Goal: Complete application form: Complete application form

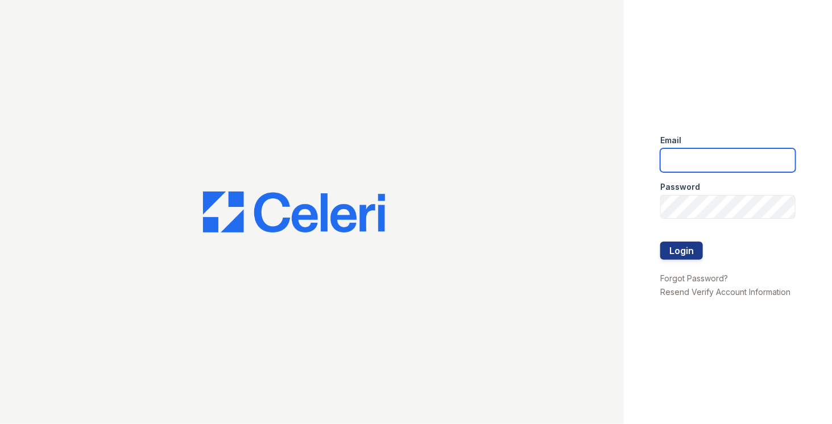
click at [677, 153] on input "email" at bounding box center [728, 161] width 135 height 24
type input "[PERSON_NAME][EMAIL_ADDRESS][PERSON_NAME][DOMAIN_NAME]"
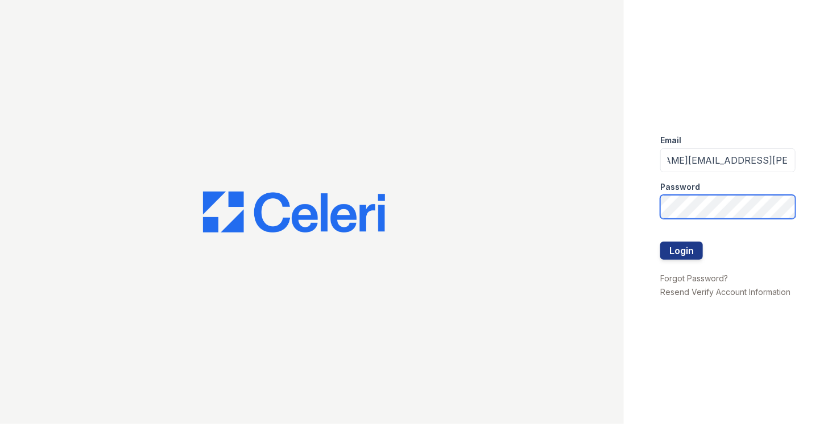
scroll to position [0, 0]
click at [661, 242] on button "Login" at bounding box center [682, 251] width 43 height 18
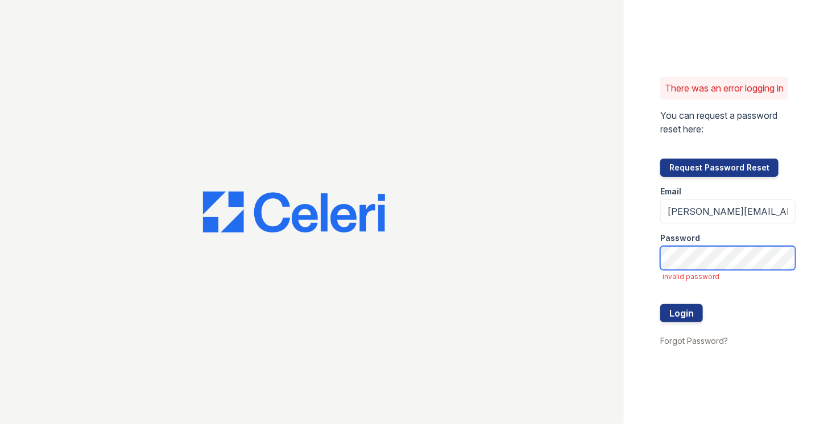
click at [661, 304] on button "Login" at bounding box center [682, 313] width 43 height 18
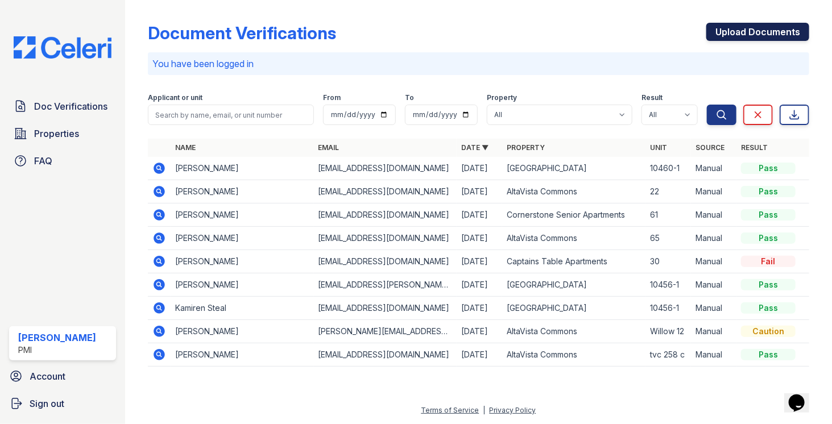
click at [740, 28] on link "Upload Documents" at bounding box center [758, 32] width 103 height 18
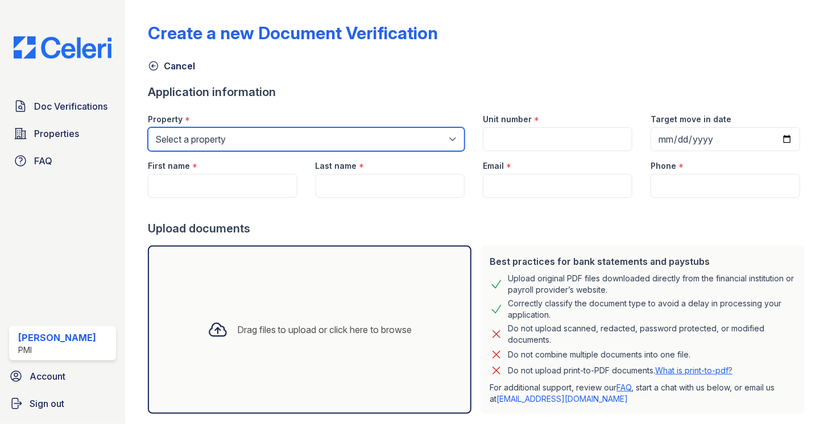
click at [299, 139] on select "Select a property AltaVista Commons Captains Table Apartments Cornerstone Senio…" at bounding box center [307, 139] width 318 height 24
select select "2085"
click at [148, 127] on select "Select a property AltaVista Commons Captains Table Apartments Cornerstone Senio…" at bounding box center [307, 139] width 318 height 24
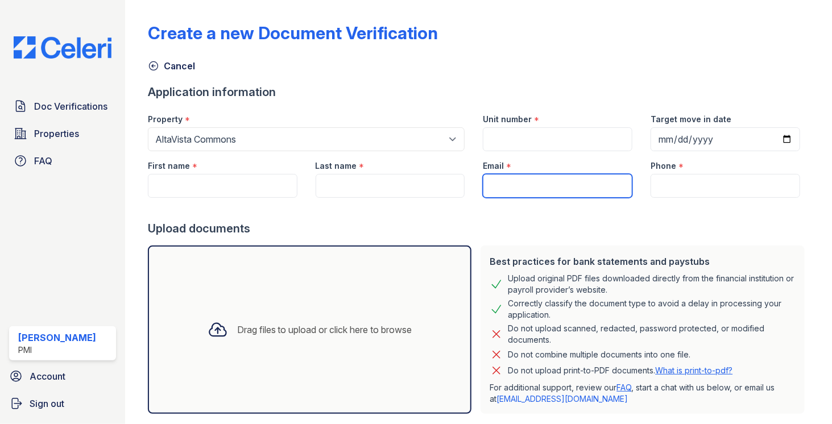
click at [504, 185] on input "Email" at bounding box center [558, 186] width 150 height 24
paste input "[EMAIL_ADDRESS][DOMAIN_NAME]"
type input "[EMAIL_ADDRESS][DOMAIN_NAME]"
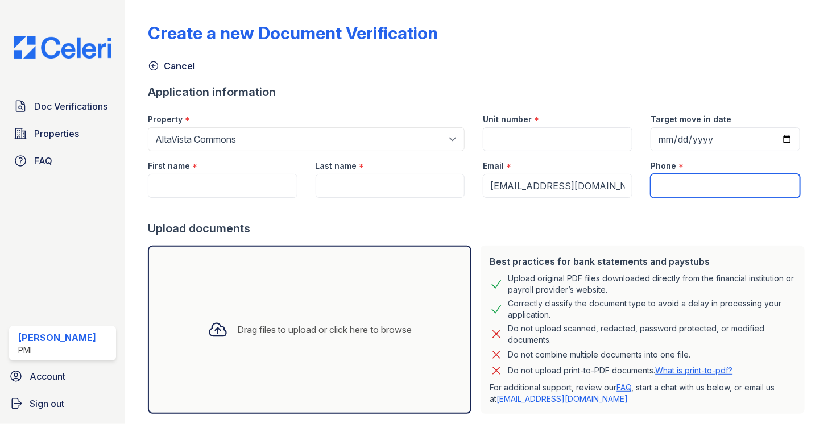
click at [670, 175] on input "Phone" at bounding box center [726, 186] width 150 height 24
paste input "(702) 815-5451"
type input "(702) 815-5451"
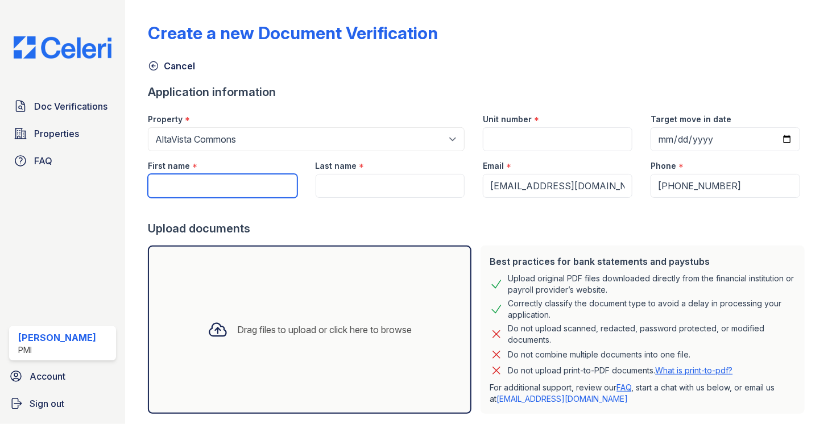
click at [211, 175] on input "First name" at bounding box center [223, 186] width 150 height 24
paste input "Jennifer D. Jones"
type input "Jennifer D. Jones"
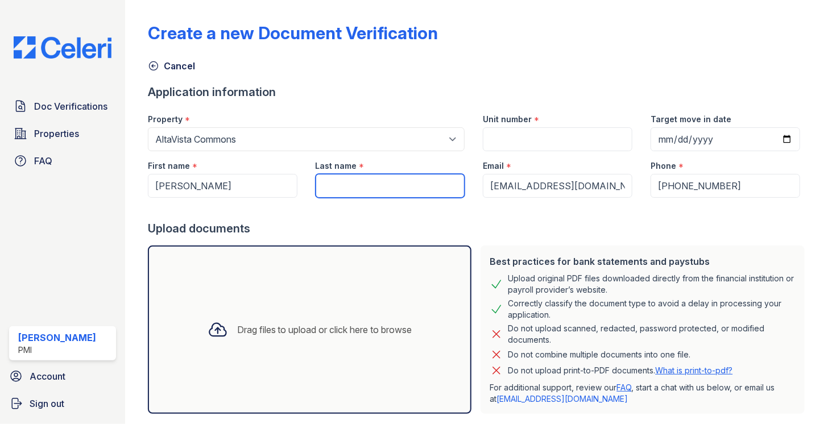
click at [351, 183] on input "Last name" at bounding box center [391, 186] width 150 height 24
paste input "Jennifer D. Jones"
click at [371, 182] on input "Jennifer D. Jones" at bounding box center [391, 186] width 150 height 24
type input "[PERSON_NAME]"
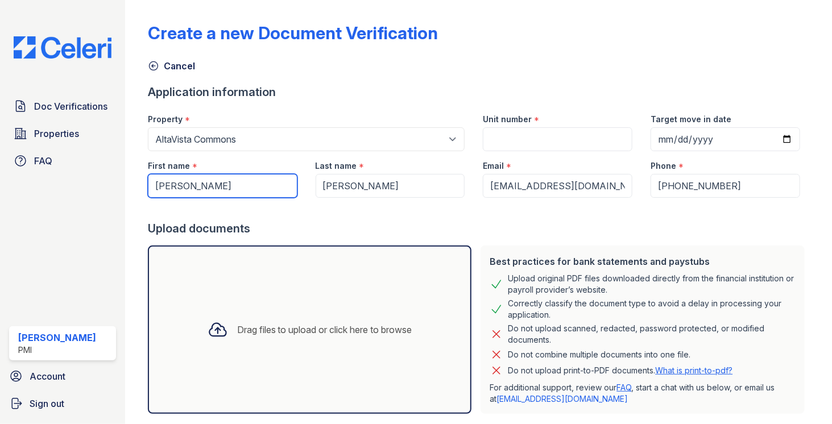
click at [269, 189] on input "Jennifer D. Jones" at bounding box center [223, 186] width 150 height 24
type input "[PERSON_NAME]"
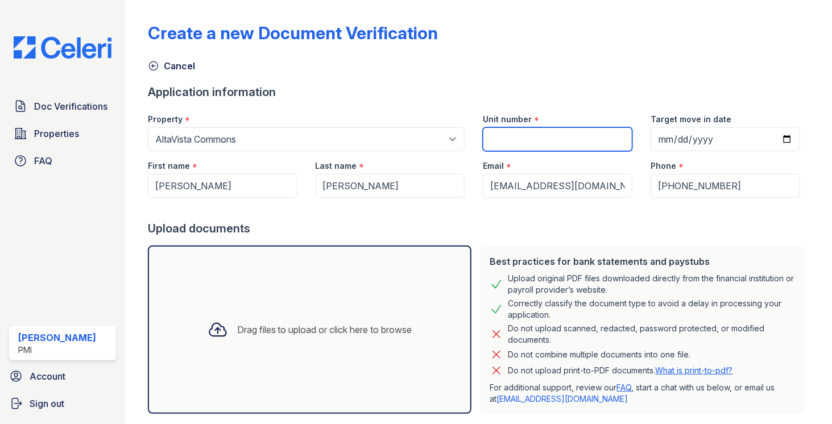
click at [505, 134] on input "Unit number" at bounding box center [558, 139] width 150 height 24
type input "36"
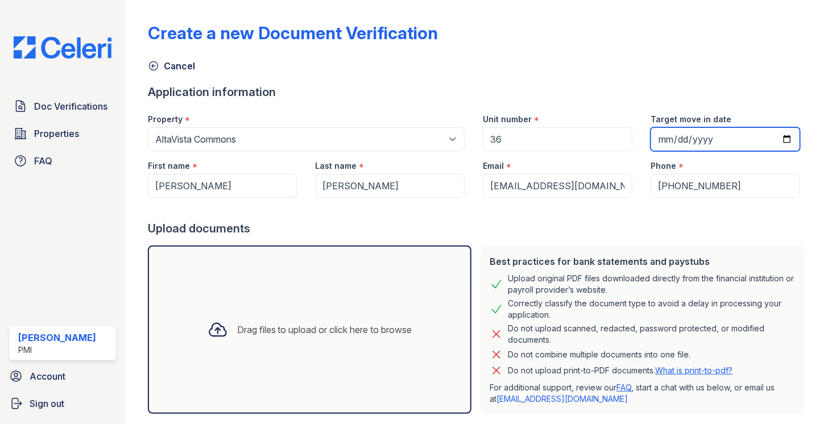
click at [781, 139] on input "Target move in date" at bounding box center [726, 139] width 150 height 24
type input "2025-11-01"
click at [548, 75] on div "Create a new Document Verification Cancel Application information Property * Se…" at bounding box center [479, 227] width 662 height 444
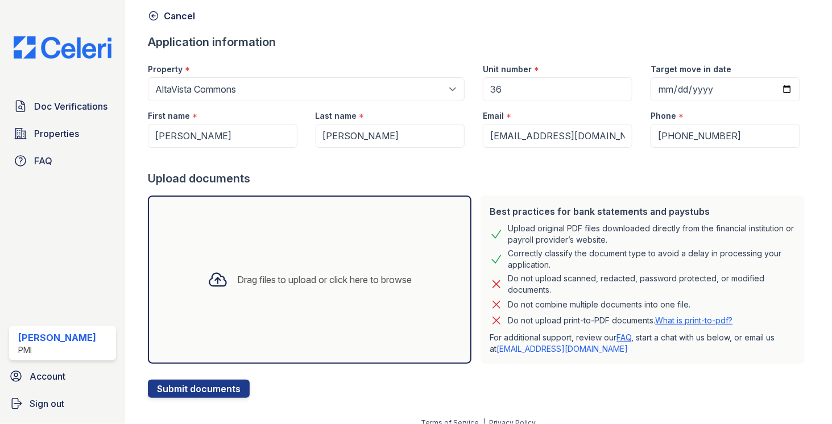
scroll to position [61, 0]
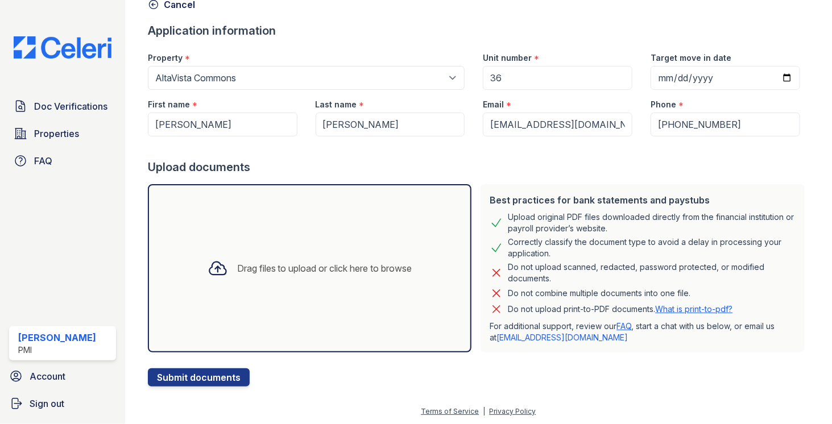
click at [220, 279] on div at bounding box center [218, 269] width 30 height 30
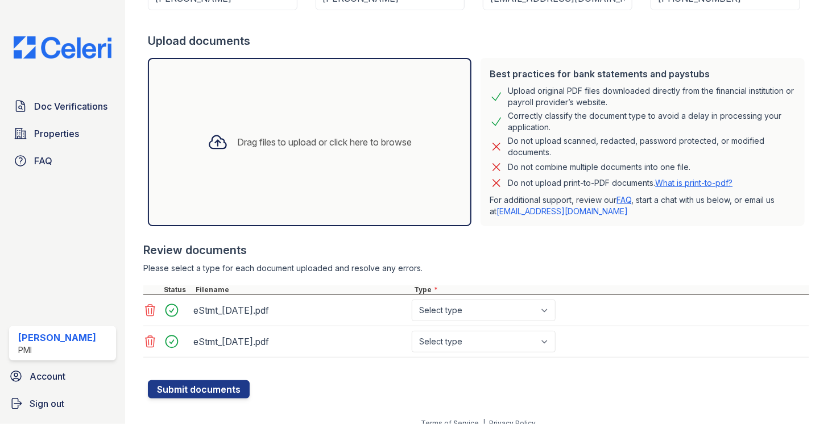
scroll to position [198, 0]
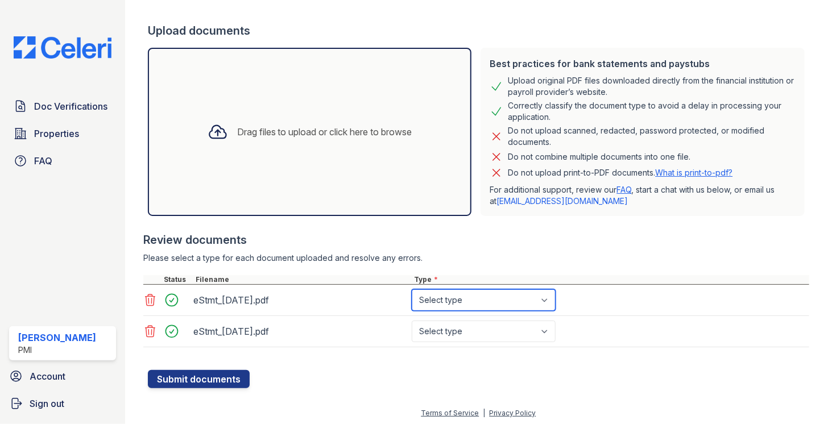
click at [467, 301] on select "Select type Paystub Bank Statement Offer Letter Tax Documents Benefit Award Let…" at bounding box center [484, 301] width 144 height 22
select select "bank_statement"
click at [412, 290] on select "Select type Paystub Bank Statement Offer Letter Tax Documents Benefit Award Let…" at bounding box center [484, 301] width 144 height 22
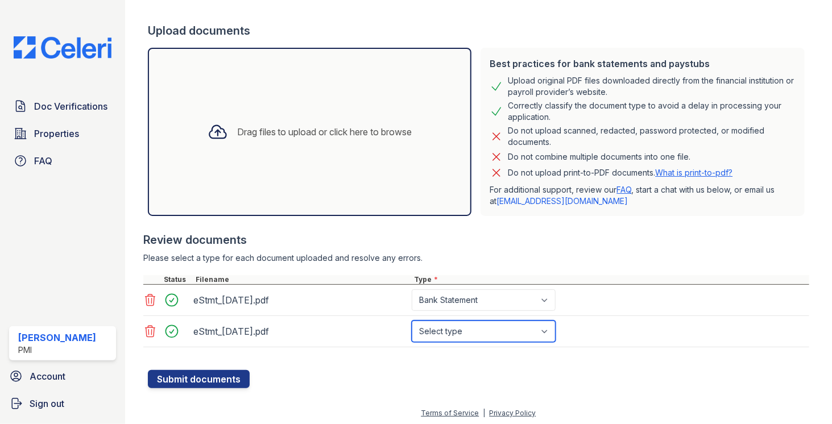
click at [450, 329] on select "Select type Paystub Bank Statement Offer Letter Tax Documents Benefit Award Let…" at bounding box center [484, 332] width 144 height 22
select select "bank_statement"
click at [412, 321] on select "Select type Paystub Bank Statement Offer Letter Tax Documents Benefit Award Let…" at bounding box center [484, 332] width 144 height 22
click at [571, 244] on div "Review documents" at bounding box center [476, 240] width 666 height 16
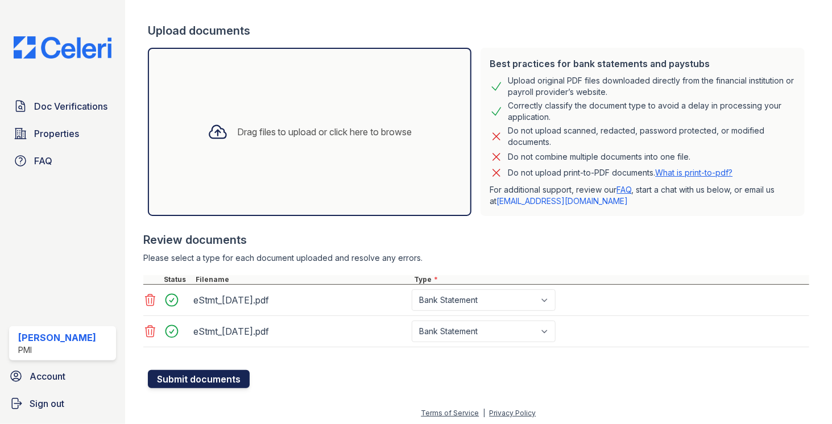
click at [201, 384] on button "Submit documents" at bounding box center [199, 379] width 102 height 18
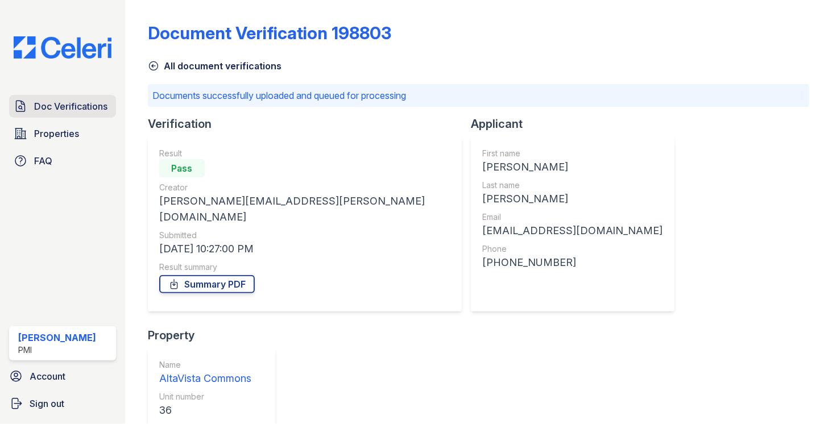
click at [41, 115] on link "Doc Verifications" at bounding box center [62, 106] width 107 height 23
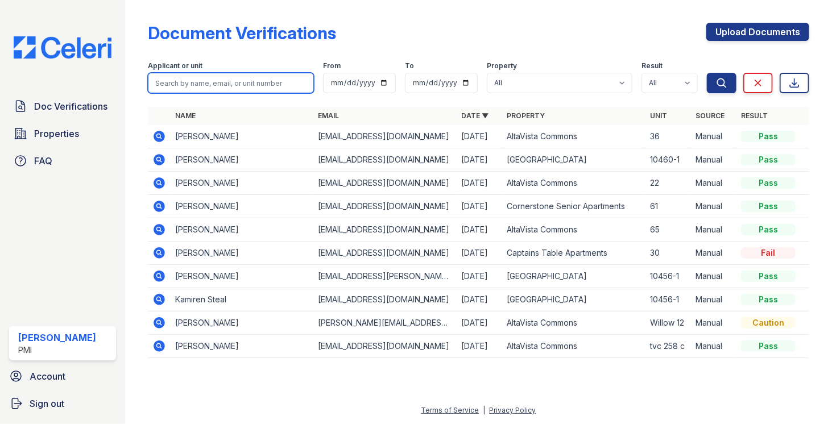
click at [253, 83] on input "search" at bounding box center [231, 83] width 166 height 20
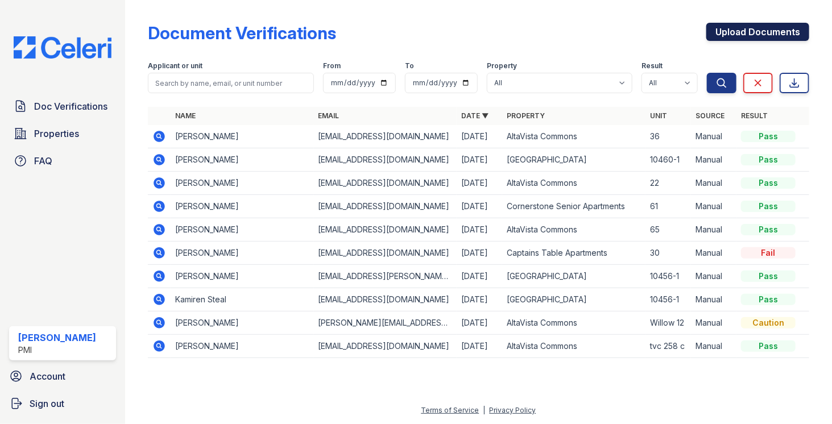
click at [737, 34] on link "Upload Documents" at bounding box center [758, 32] width 103 height 18
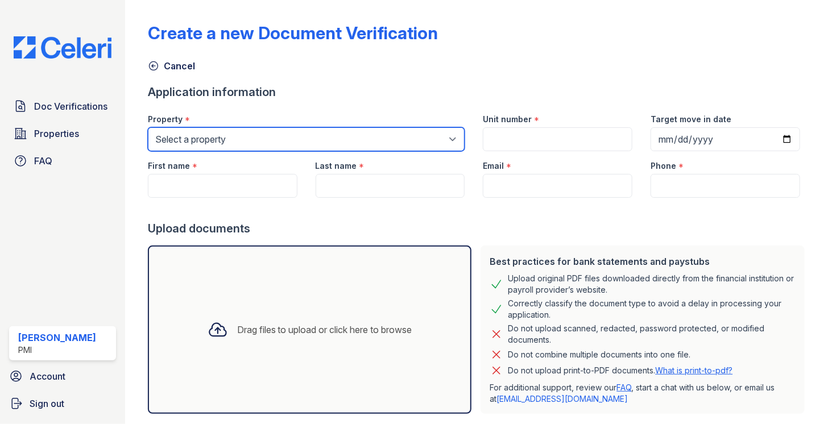
click at [262, 135] on select "Select a property AltaVista Commons Captains Table Apartments Cornerstone Senio…" at bounding box center [307, 139] width 318 height 24
select select "2085"
click at [148, 127] on select "Select a property AltaVista Commons Captains Table Apartments Cornerstone Senio…" at bounding box center [307, 139] width 318 height 24
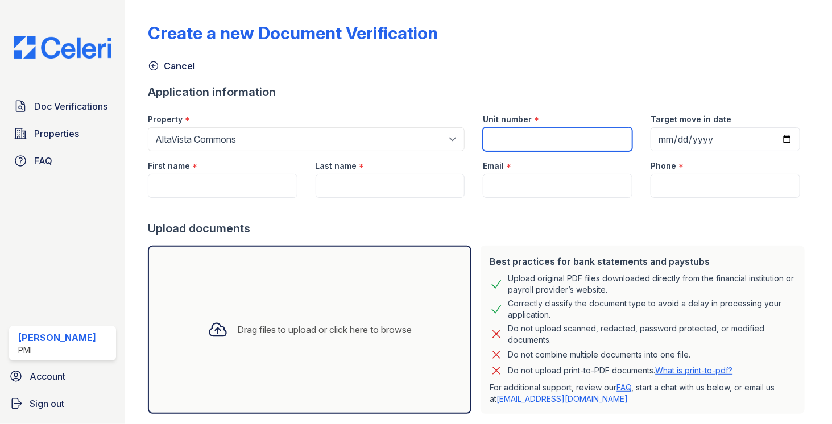
click at [547, 138] on input "Unit number" at bounding box center [558, 139] width 150 height 24
type input "36"
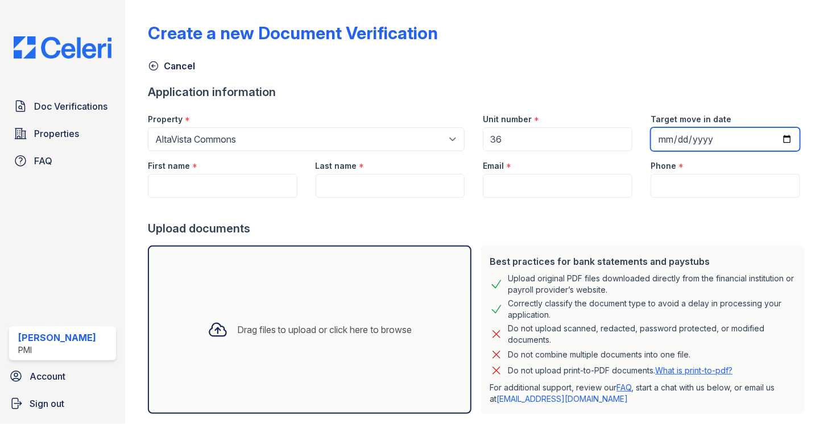
click at [784, 139] on input "Target move in date" at bounding box center [726, 139] width 150 height 24
type input "2025-11-01"
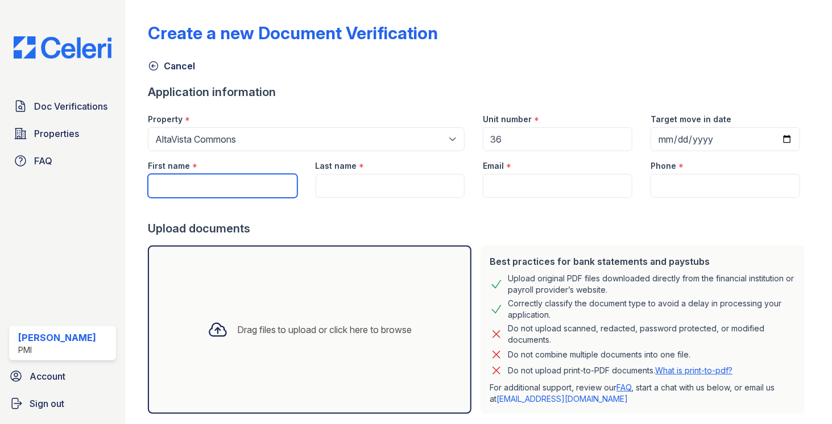
click at [209, 182] on input "First name" at bounding box center [223, 186] width 150 height 24
paste input "Jennifer D. Jones"
type input "Jennifer D. Jones"
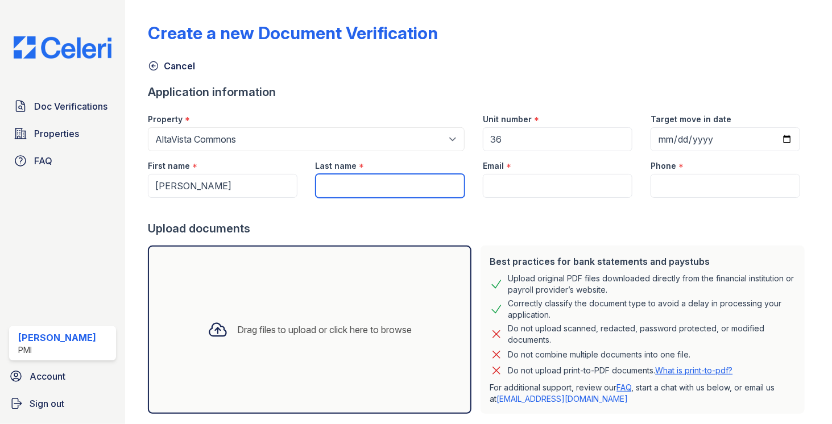
click at [351, 182] on input "Last name" at bounding box center [391, 186] width 150 height 24
type input "[PERSON_NAME]"
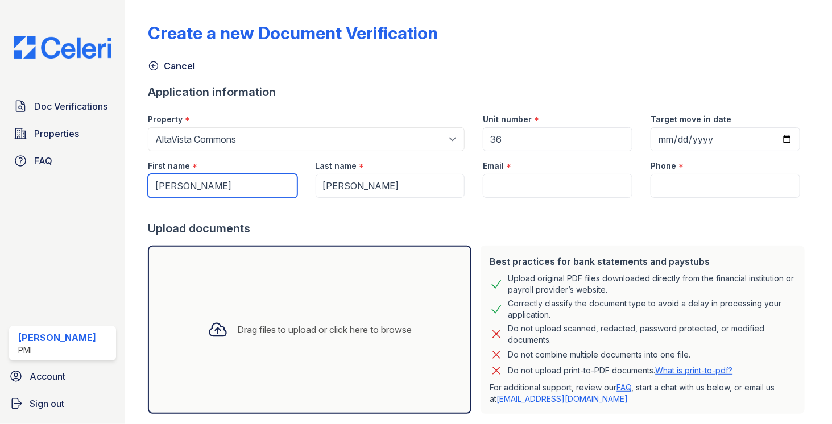
click at [279, 183] on input "Jennifer D. Jones" at bounding box center [223, 186] width 150 height 24
type input "[PERSON_NAME]"
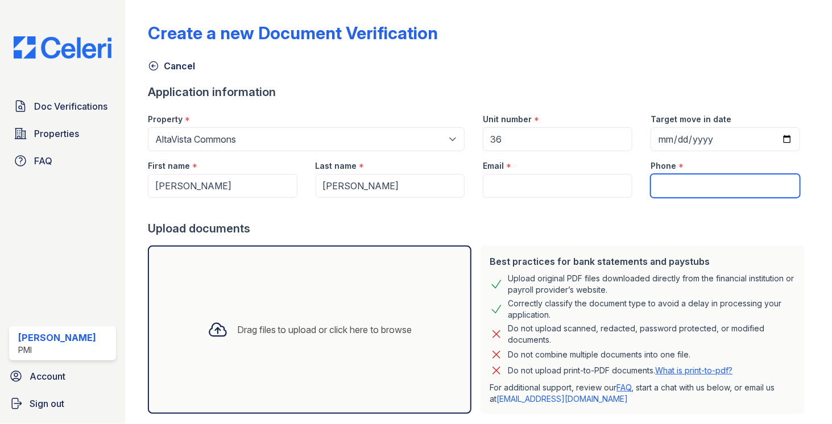
click at [684, 180] on input "Phone" at bounding box center [726, 186] width 150 height 24
paste input "(702) 815-5451"
type input "(702) 815-5451"
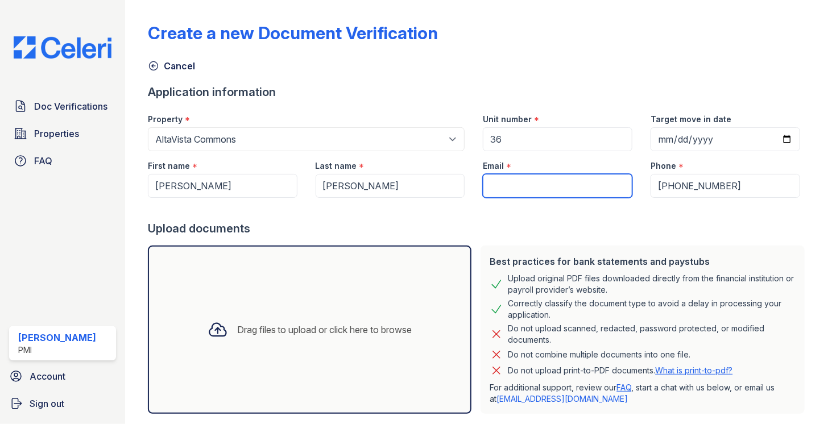
click at [502, 185] on input "Email" at bounding box center [558, 186] width 150 height 24
paste input "[EMAIL_ADDRESS][DOMAIN_NAME]"
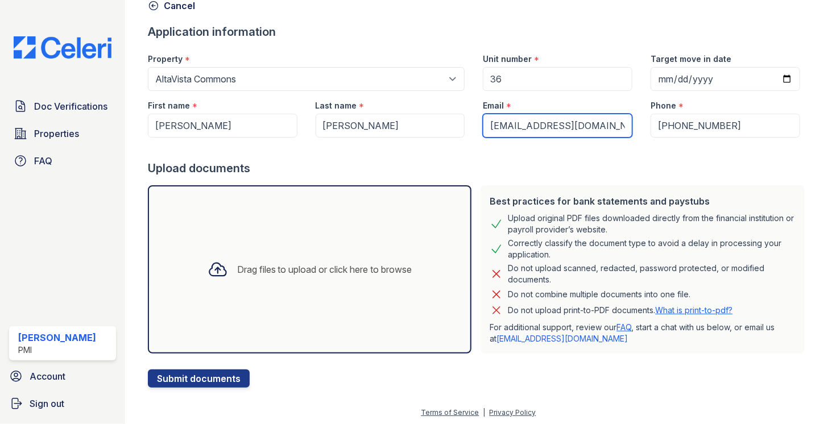
scroll to position [61, 0]
type input "[EMAIL_ADDRESS][DOMAIN_NAME]"
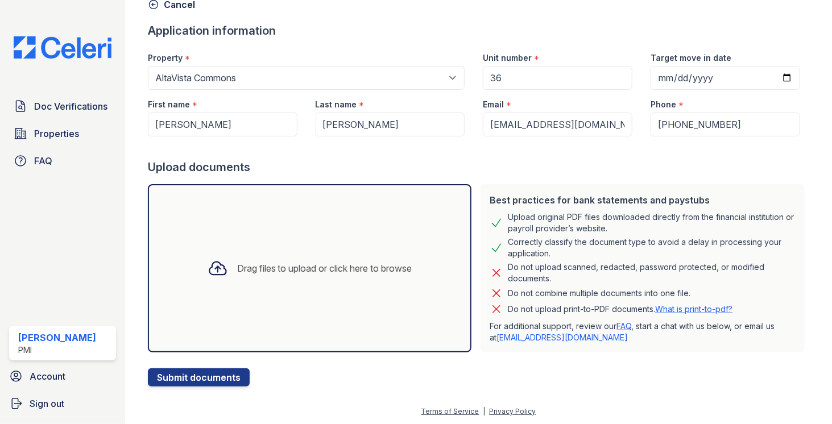
click at [228, 263] on div "Drag files to upload or click here to browse" at bounding box center [310, 268] width 223 height 39
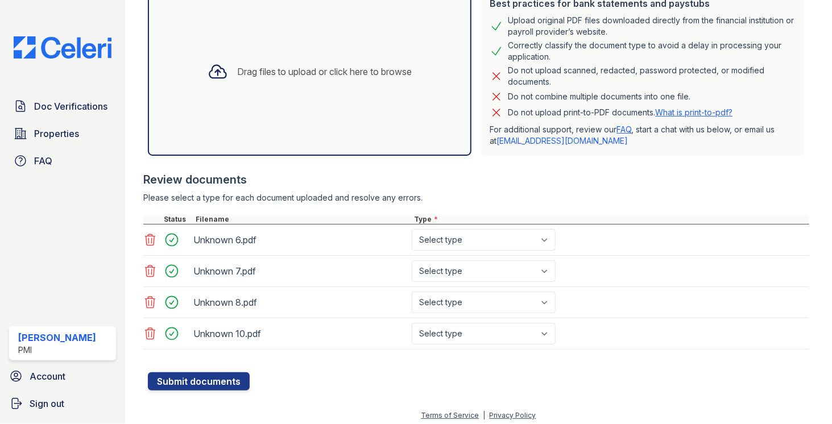
scroll to position [259, 0]
click at [453, 237] on select "Select type Paystub Bank Statement Offer Letter Tax Documents Benefit Award Let…" at bounding box center [484, 240] width 144 height 22
select select "paystub"
click at [412, 229] on select "Select type Paystub Bank Statement Offer Letter Tax Documents Benefit Award Let…" at bounding box center [484, 240] width 144 height 22
click at [455, 266] on select "Select type Paystub Bank Statement Offer Letter Tax Documents Benefit Award Let…" at bounding box center [484, 271] width 144 height 22
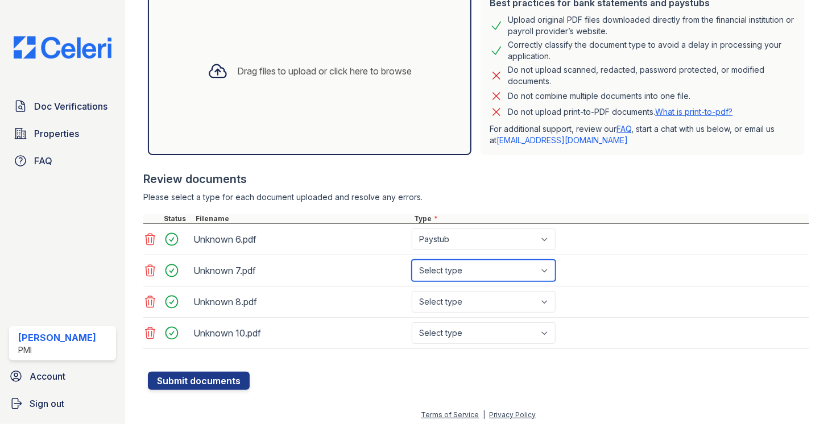
select select "paystub"
click at [412, 260] on select "Select type Paystub Bank Statement Offer Letter Tax Documents Benefit Award Let…" at bounding box center [484, 271] width 144 height 22
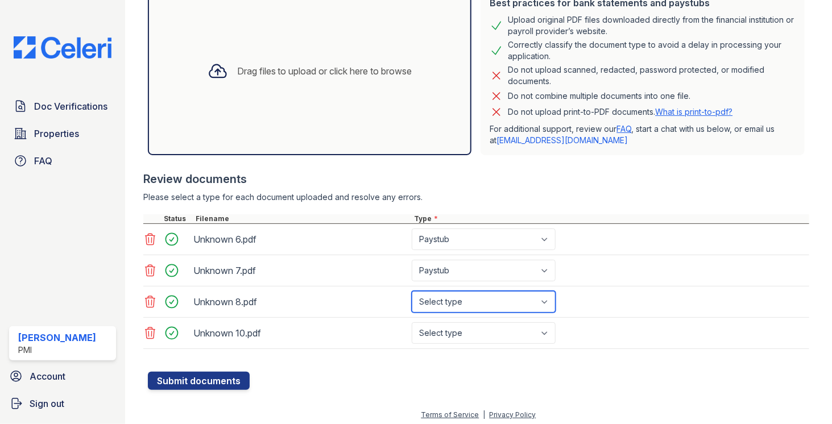
click at [453, 301] on select "Select type Paystub Bank Statement Offer Letter Tax Documents Benefit Award Let…" at bounding box center [484, 302] width 144 height 22
select select "paystub"
click at [412, 291] on select "Select type Paystub Bank Statement Offer Letter Tax Documents Benefit Award Let…" at bounding box center [484, 302] width 144 height 22
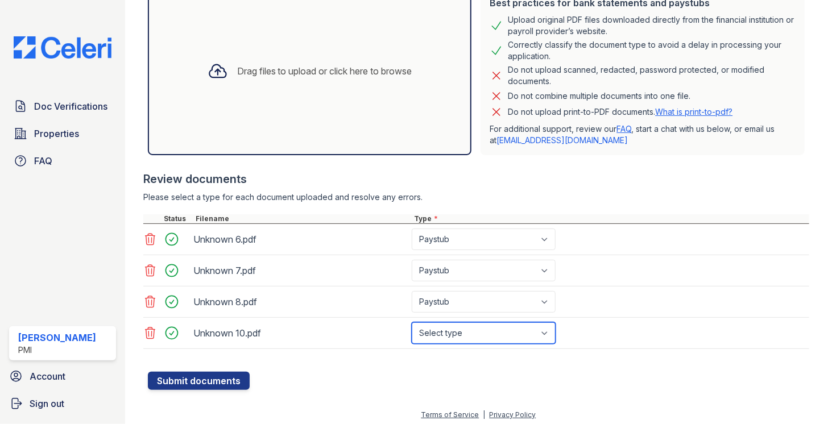
click at [465, 326] on select "Select type Paystub Bank Statement Offer Letter Tax Documents Benefit Award Let…" at bounding box center [484, 334] width 144 height 22
select select "paystub"
click at [412, 323] on select "Select type Paystub Bank Statement Offer Letter Tax Documents Benefit Award Let…" at bounding box center [484, 334] width 144 height 22
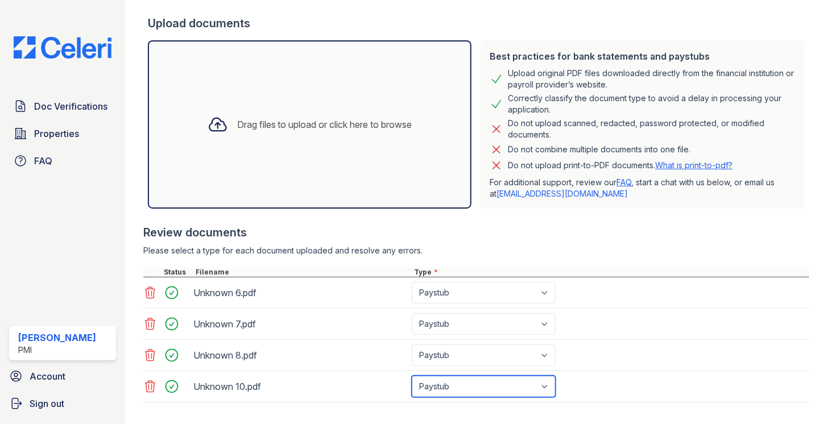
scroll to position [202, 0]
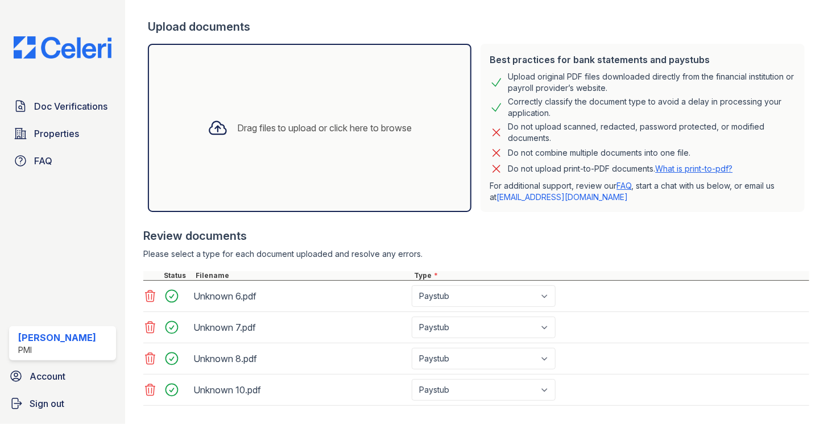
click at [576, 232] on div "Review documents" at bounding box center [476, 236] width 666 height 16
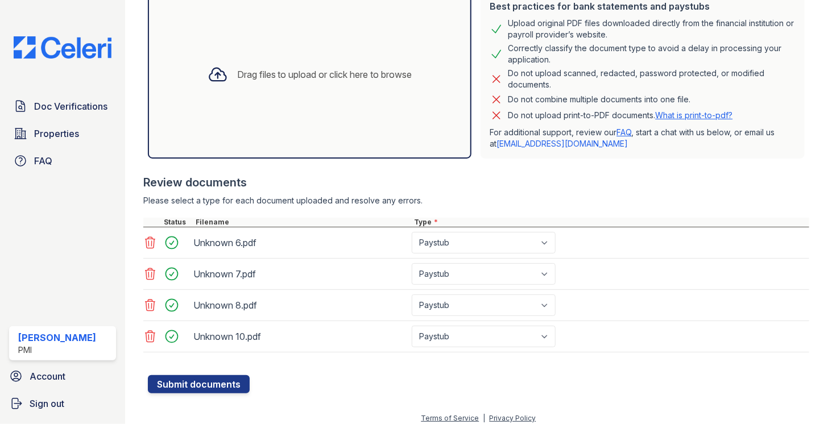
scroll to position [259, 0]
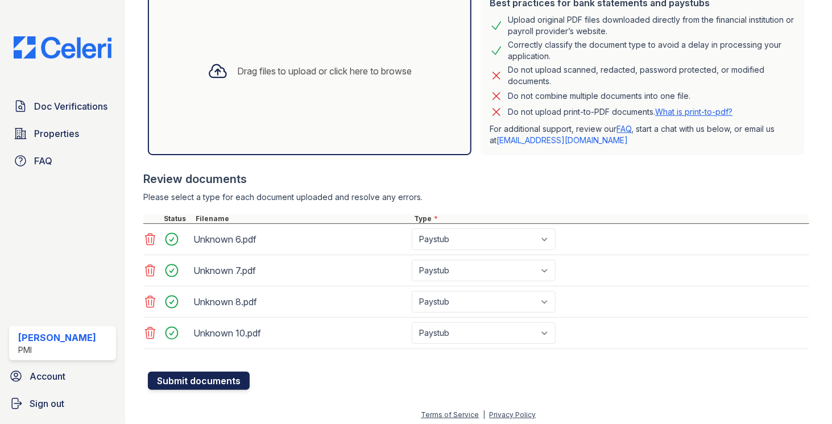
click at [223, 380] on button "Submit documents" at bounding box center [199, 381] width 102 height 18
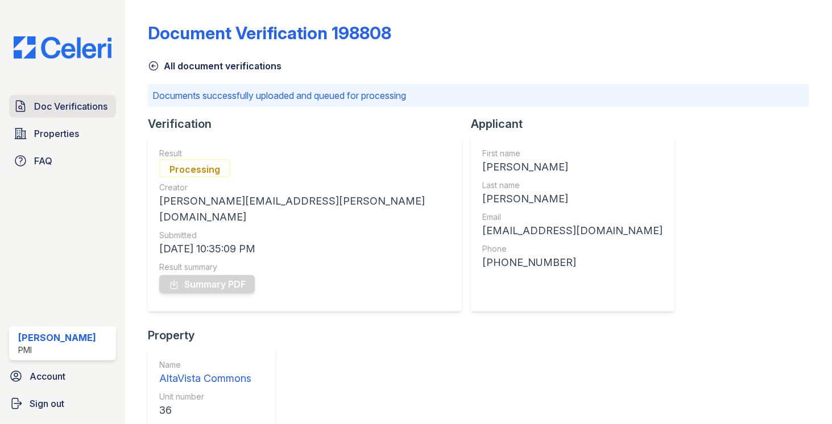
click at [73, 113] on link "Doc Verifications" at bounding box center [62, 106] width 107 height 23
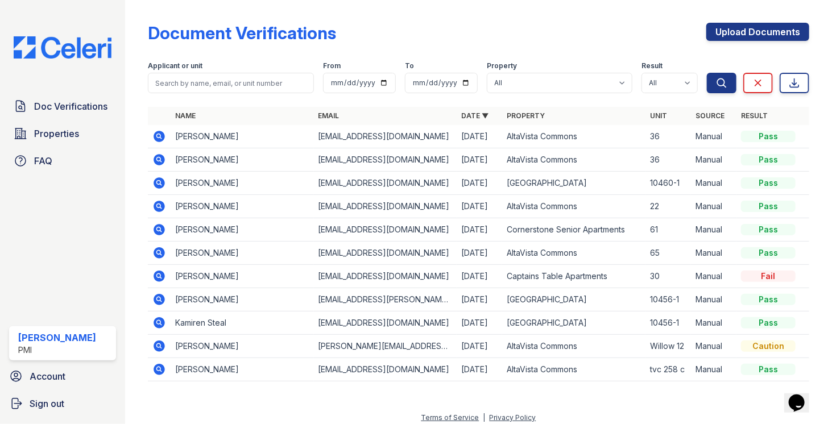
click at [162, 158] on icon at bounding box center [159, 159] width 11 height 11
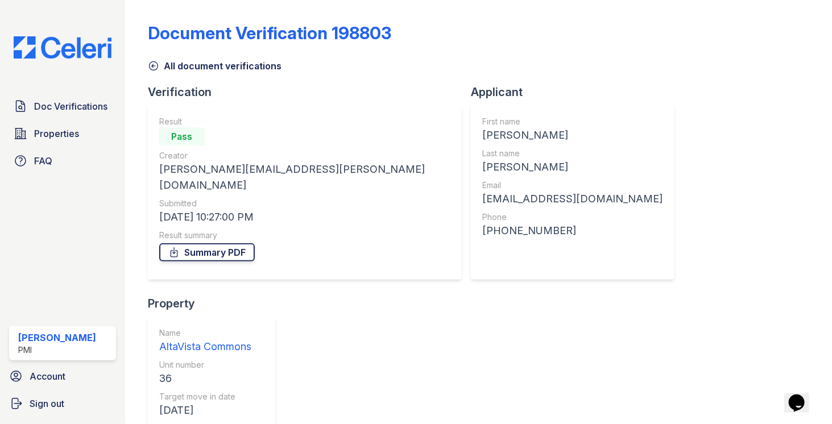
click at [210, 244] on link "Summary PDF" at bounding box center [207, 253] width 96 height 18
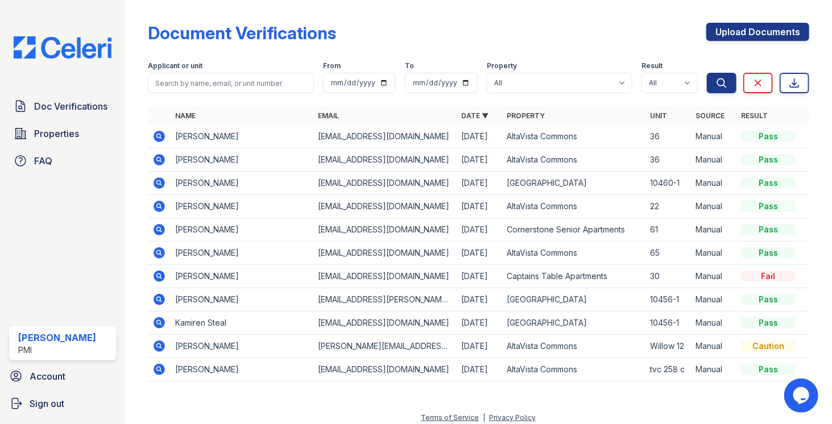
click at [160, 139] on icon at bounding box center [159, 136] width 11 height 11
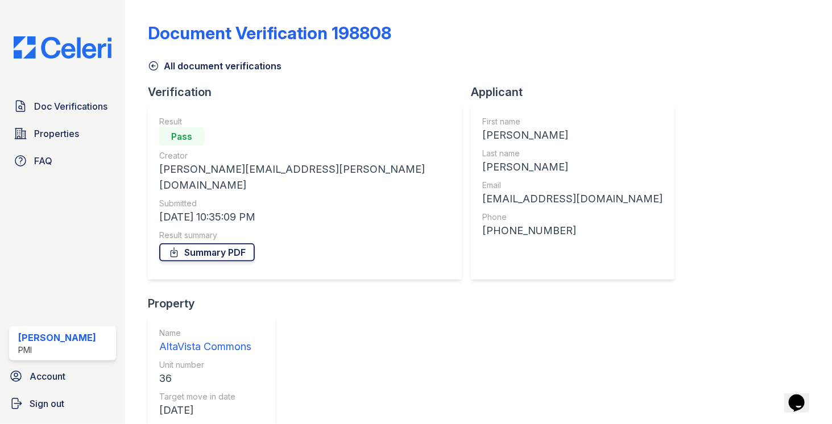
click at [193, 244] on link "Summary PDF" at bounding box center [207, 253] width 96 height 18
